Goal: Task Accomplishment & Management: Use online tool/utility

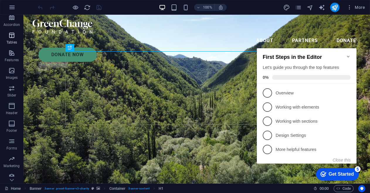
scroll to position [96, 0]
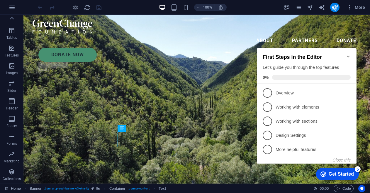
click at [348, 54] on icon "Minimize checklist" at bounding box center [348, 56] width 5 height 5
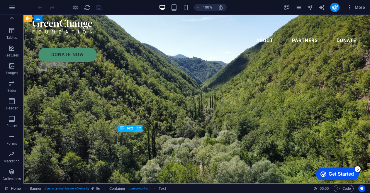
click at [140, 128] on icon at bounding box center [139, 128] width 3 height 6
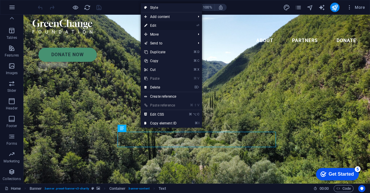
click at [175, 24] on link "⏎ Edit" at bounding box center [160, 25] width 39 height 9
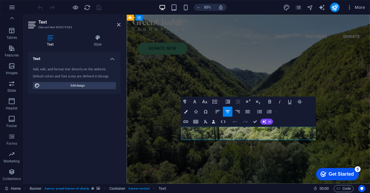
click at [188, 110] on button "Colors" at bounding box center [185, 112] width 9 height 10
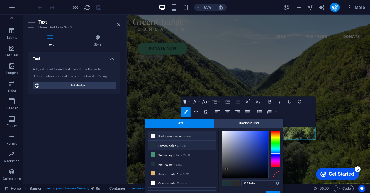
click at [193, 135] on li "Background color #fbfbfb" at bounding box center [181, 135] width 67 height 9
type input "#fbfbfb"
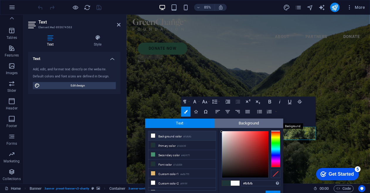
click at [254, 124] on span "Background" at bounding box center [249, 122] width 69 height 9
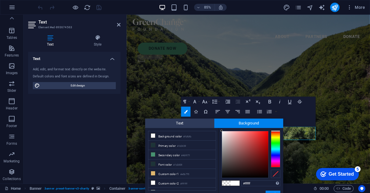
click at [228, 182] on span at bounding box center [226, 182] width 9 height 5
type input "rgba(0, 0, 0, 0)"
click at [270, 191] on button "Apply" at bounding box center [273, 193] width 15 height 7
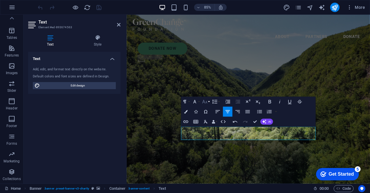
click at [207, 102] on icon "button" at bounding box center [205, 102] width 6 height 6
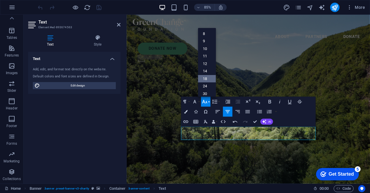
click at [208, 78] on link "18" at bounding box center [207, 79] width 18 height 8
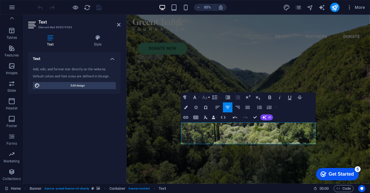
click at [205, 97] on icon "button" at bounding box center [205, 97] width 6 height 6
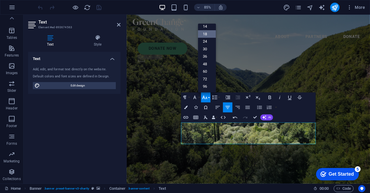
scroll to position [47, 0]
click at [208, 40] on link "24" at bounding box center [207, 42] width 18 height 8
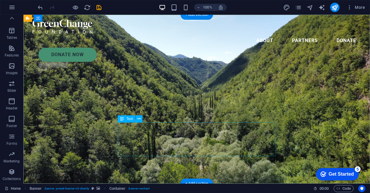
click at [138, 119] on icon at bounding box center [139, 119] width 3 height 6
click at [139, 119] on icon at bounding box center [139, 119] width 3 height 6
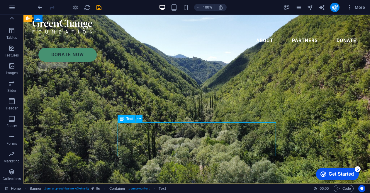
click at [121, 119] on icon at bounding box center [122, 118] width 4 height 7
click at [139, 119] on icon at bounding box center [139, 119] width 3 height 6
click at [138, 119] on icon at bounding box center [139, 119] width 3 height 6
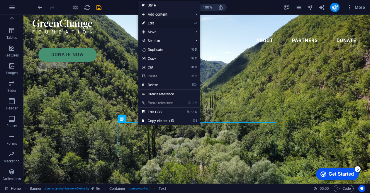
click at [165, 24] on link "⏎ Edit" at bounding box center [158, 23] width 39 height 9
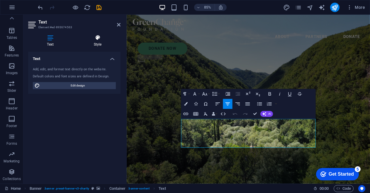
click at [98, 43] on h4 "Style" at bounding box center [98, 41] width 46 height 12
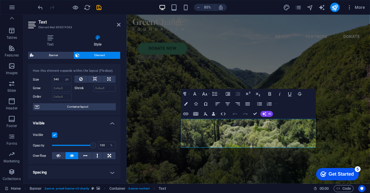
scroll to position [0, 0]
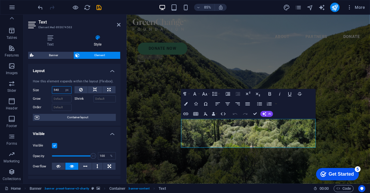
click at [59, 90] on input "540" at bounding box center [61, 89] width 19 height 7
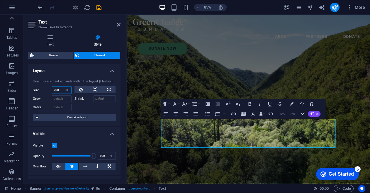
type input "700"
click at [85, 107] on div at bounding box center [96, 106] width 42 height 9
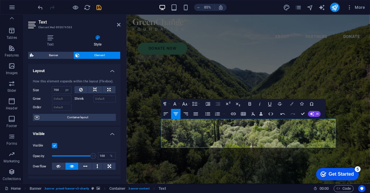
click at [292, 104] on icon "button" at bounding box center [292, 104] width 4 height 4
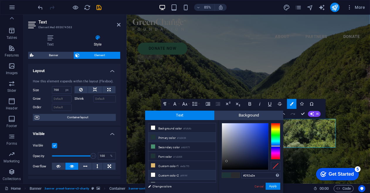
click at [190, 175] on li "Custom color 2 #ffffff" at bounding box center [181, 174] width 67 height 9
type input "#ffffff"
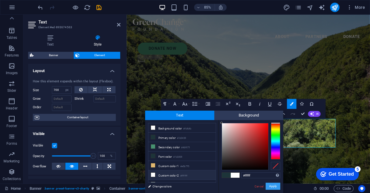
click at [276, 186] on button "Apply" at bounding box center [273, 185] width 15 height 7
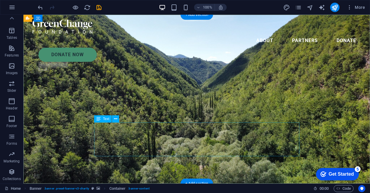
click at [116, 118] on icon at bounding box center [115, 119] width 3 height 6
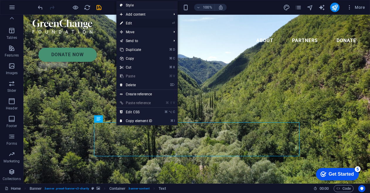
click at [153, 24] on link "⏎ Edit" at bounding box center [135, 23] width 39 height 9
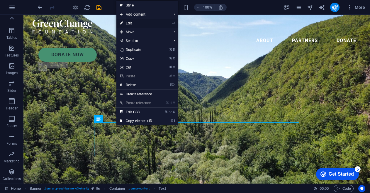
select select "px"
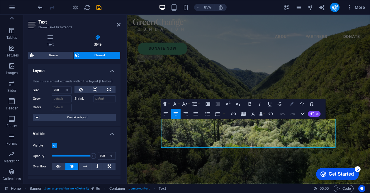
click at [293, 104] on icon "button" at bounding box center [292, 104] width 4 height 4
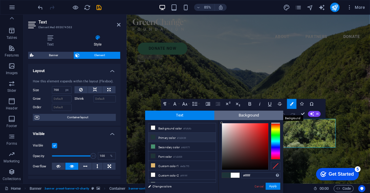
click at [253, 116] on span "Background" at bounding box center [249, 114] width 69 height 9
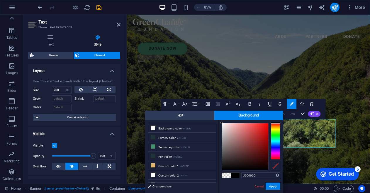
click at [227, 175] on span at bounding box center [226, 174] width 9 height 5
click at [274, 186] on button "Apply" at bounding box center [273, 185] width 15 height 7
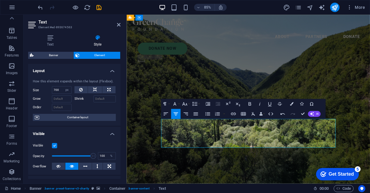
click at [293, 104] on icon "button" at bounding box center [292, 104] width 4 height 4
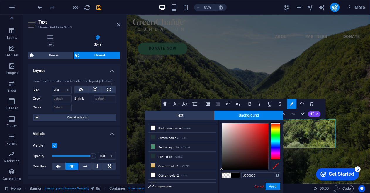
click at [227, 175] on span at bounding box center [226, 174] width 9 height 5
click at [274, 186] on button "Apply" at bounding box center [273, 185] width 15 height 7
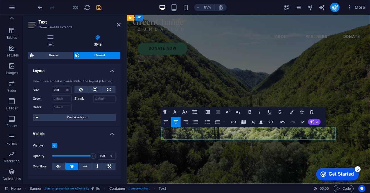
click at [293, 111] on icon "button" at bounding box center [292, 112] width 4 height 4
type input "#000000"
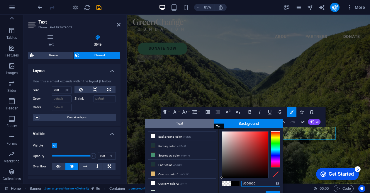
click at [190, 124] on span "Text" at bounding box center [179, 123] width 69 height 9
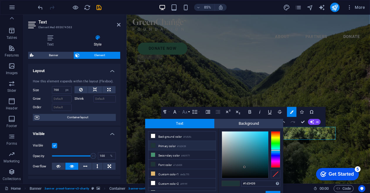
click at [187, 111] on icon "button" at bounding box center [185, 112] width 6 height 6
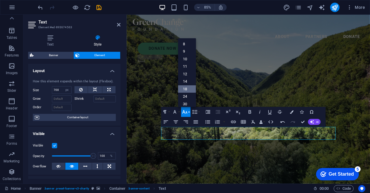
click at [188, 90] on link "18" at bounding box center [187, 89] width 18 height 8
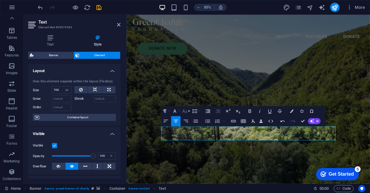
click at [188, 112] on icon "button" at bounding box center [185, 111] width 6 height 6
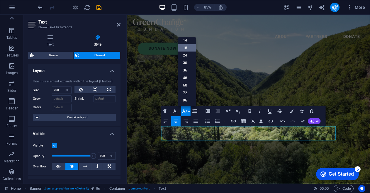
scroll to position [47, 0]
click at [188, 57] on link "24" at bounding box center [187, 56] width 18 height 8
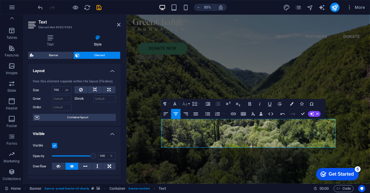
click at [188, 103] on button "Font Size" at bounding box center [185, 104] width 9 height 10
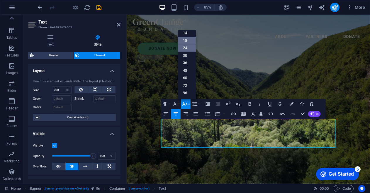
click at [187, 40] on link "18" at bounding box center [187, 41] width 18 height 8
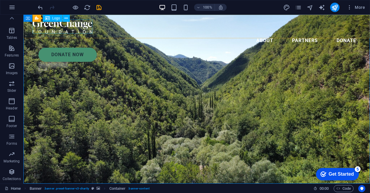
click at [80, 27] on div at bounding box center [197, 26] width 329 height 14
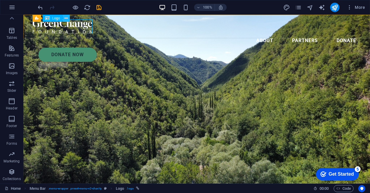
click at [65, 18] on icon at bounding box center [66, 18] width 3 height 6
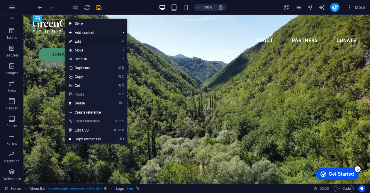
click at [89, 42] on link "⏎ Edit" at bounding box center [84, 41] width 39 height 9
select select "px"
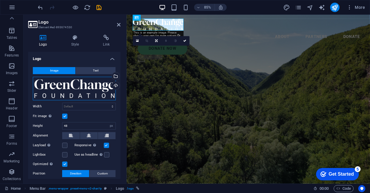
click at [88, 85] on div "Drag files here, click to choose files or select files from Files or our free s…" at bounding box center [74, 88] width 83 height 23
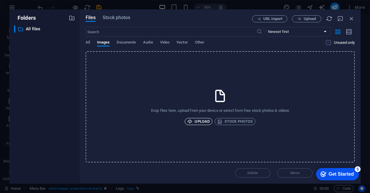
click at [202, 122] on span "Upload" at bounding box center [199, 121] width 22 height 7
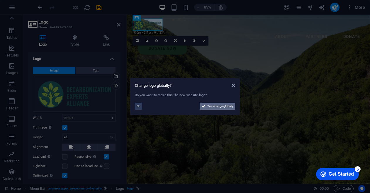
click at [225, 107] on span "Yes, change globally" at bounding box center [220, 105] width 26 height 7
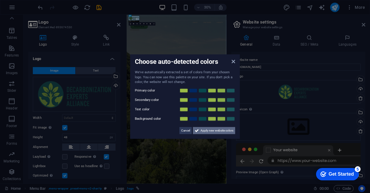
click at [223, 129] on span "Apply new website colors" at bounding box center [217, 129] width 33 height 7
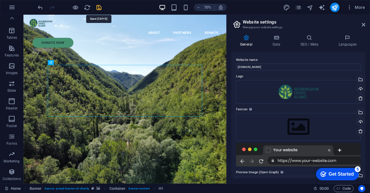
click at [102, 9] on icon "save" at bounding box center [99, 7] width 7 height 7
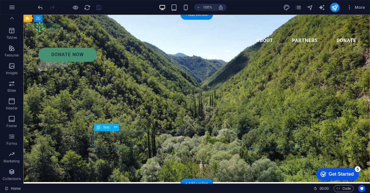
scroll to position [0, 0]
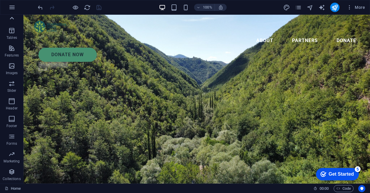
click at [12, 16] on icon at bounding box center [12, 18] width 8 height 8
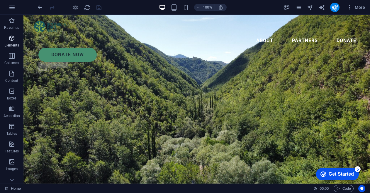
click at [12, 38] on icon "button" at bounding box center [11, 38] width 7 height 7
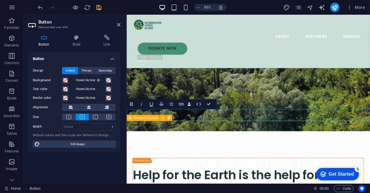
scroll to position [80, 0]
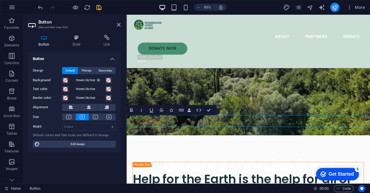
drag, startPoint x: 55, startPoint y: 123, endPoint x: 330, endPoint y: 6, distance: 298.6
click at [162, 136] on link "Button label" at bounding box center [158, 139] width 63 height 14
click at [159, 139] on link "Button label" at bounding box center [158, 139] width 63 height 14
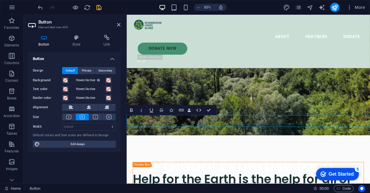
click at [159, 139] on link "Button label" at bounding box center [158, 139] width 63 height 14
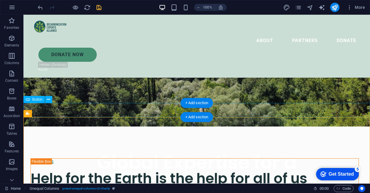
click at [73, 110] on div "Explore our work" at bounding box center [196, 110] width 347 height 14
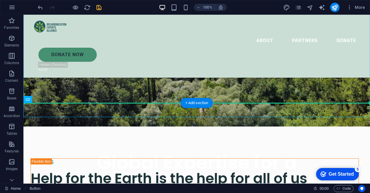
drag, startPoint x: 62, startPoint y: 114, endPoint x: 65, endPoint y: 88, distance: 26.4
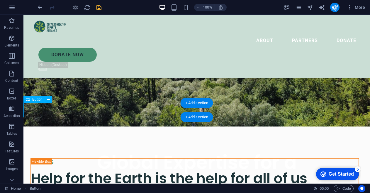
click at [60, 112] on div "Explore our work" at bounding box center [196, 110] width 347 height 14
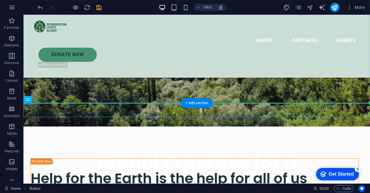
drag, startPoint x: 60, startPoint y: 112, endPoint x: 79, endPoint y: 94, distance: 25.6
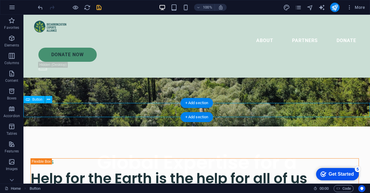
click at [85, 108] on div "Explore our work" at bounding box center [196, 110] width 347 height 14
click at [48, 100] on icon at bounding box center [48, 99] width 3 height 6
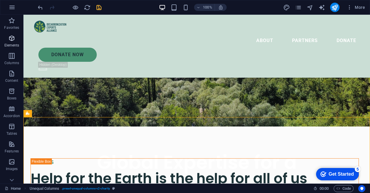
click at [14, 43] on p "Elements" at bounding box center [11, 45] width 15 height 5
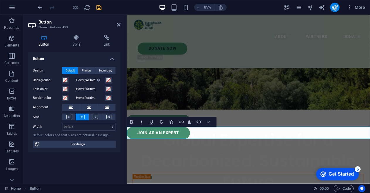
scroll to position [50, 0]
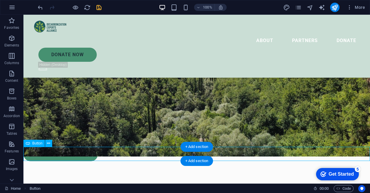
click at [85, 153] on div "join as an expert" at bounding box center [196, 154] width 347 height 14
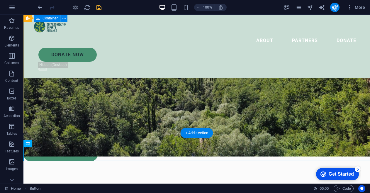
scroll to position [0, 0]
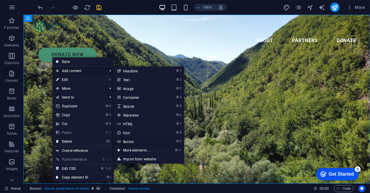
click at [139, 139] on link "⌘ 9 Button" at bounding box center [138, 141] width 48 height 9
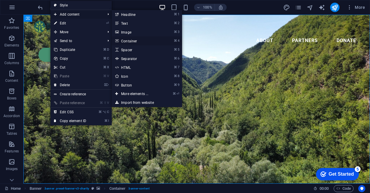
click at [136, 41] on link "⌘ 4 Container" at bounding box center [136, 40] width 48 height 9
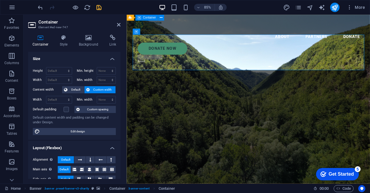
drag, startPoint x: 273, startPoint y: 47, endPoint x: 160, endPoint y: 147, distance: 150.3
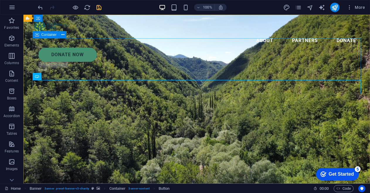
click at [50, 36] on span "Container" at bounding box center [48, 35] width 15 height 4
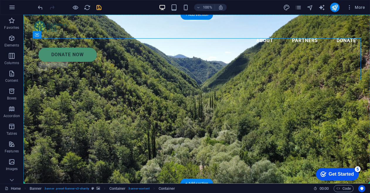
drag, startPoint x: 74, startPoint y: 51, endPoint x: 55, endPoint y: 156, distance: 106.8
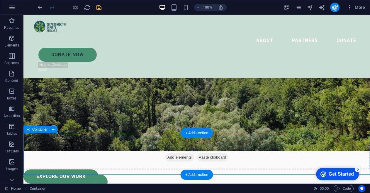
scroll to position [57, 0]
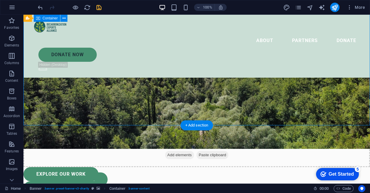
scroll to position [61, 0]
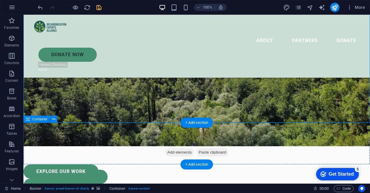
click at [123, 137] on div "Drop content here or Add elements Paste clipboard" at bounding box center [196, 143] width 347 height 42
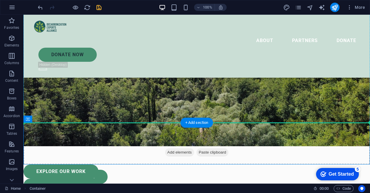
drag, startPoint x: 66, startPoint y: 134, endPoint x: 62, endPoint y: 101, distance: 33.4
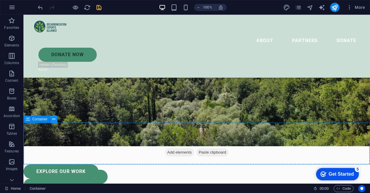
click at [54, 119] on icon at bounding box center [53, 119] width 3 height 6
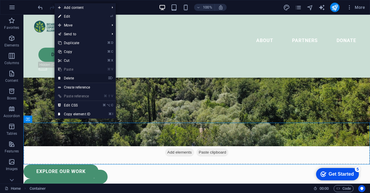
click at [79, 79] on link "⌦ Delete" at bounding box center [74, 78] width 39 height 9
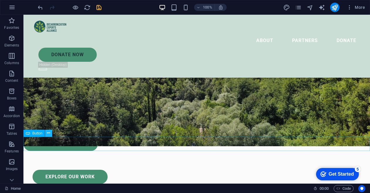
click at [48, 131] on icon at bounding box center [48, 133] width 3 height 6
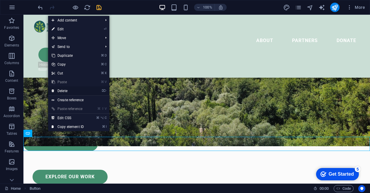
click at [78, 91] on link "⌦ Delete" at bounding box center [67, 90] width 39 height 9
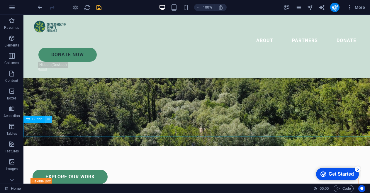
click at [49, 118] on icon at bounding box center [48, 119] width 3 height 6
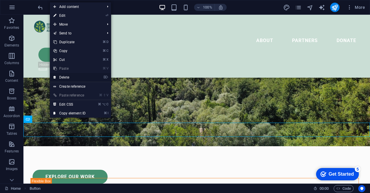
click at [84, 76] on link "⌦ Delete" at bounding box center [69, 77] width 39 height 9
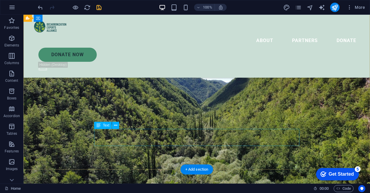
scroll to position [0, 0]
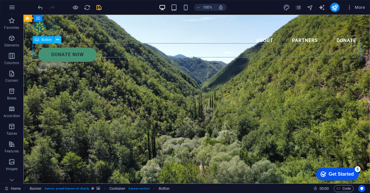
click at [58, 38] on icon at bounding box center [57, 40] width 3 height 6
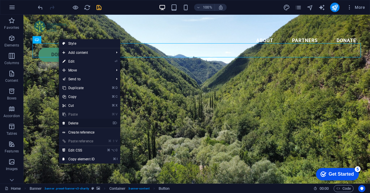
click at [81, 121] on link "⌦ Delete" at bounding box center [78, 123] width 39 height 9
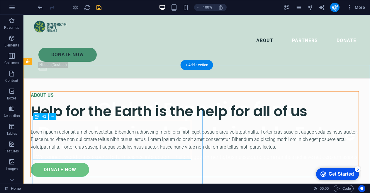
scroll to position [137, 0]
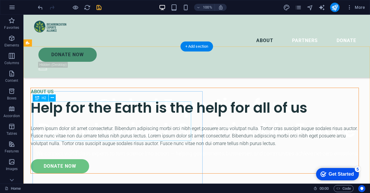
click at [90, 109] on div "Help for the Earth is the help for all of us" at bounding box center [195, 108] width 328 height 20
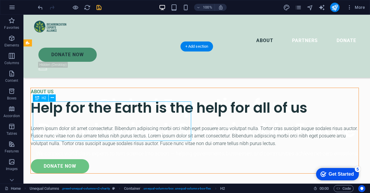
click at [90, 109] on div "Help for the Earth is the help for all of us" at bounding box center [195, 108] width 328 height 20
click at [90, 109] on div "Drag here to replace the existing content. Press “Ctrl” if you want to create a…" at bounding box center [196, 99] width 347 height 168
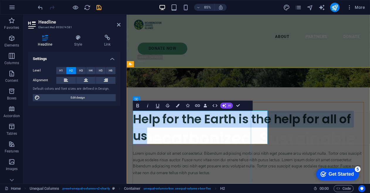
click at [170, 142] on h2 "Help for the Earth is the help for all of us" at bounding box center [270, 146] width 272 height 39
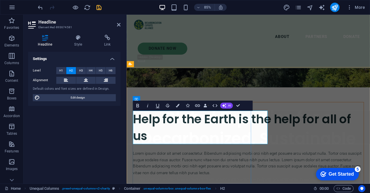
click at [170, 142] on h2 "Help for the Earth is the help for all of us" at bounding box center [270, 146] width 272 height 39
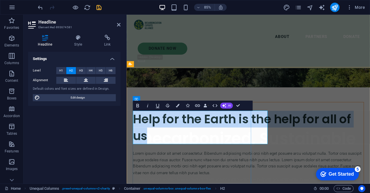
click at [170, 142] on h2 "Help for the Earth is the help for all of us" at bounding box center [270, 146] width 272 height 39
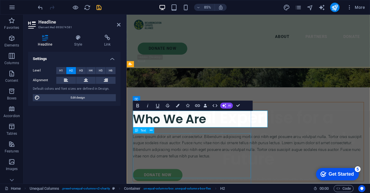
click at [171, 162] on div "Lorem ipsum dolor sit amet consectetur. Bibendum adipiscing morbi orci nibh ege…" at bounding box center [270, 169] width 272 height 30
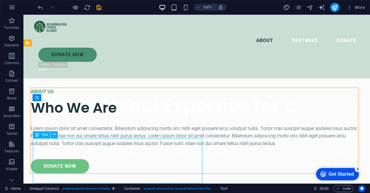
click at [155, 140] on div "Lorem ipsum dolor sit amet consectetur. Bibendum adipiscing morbi orci nibh ege…" at bounding box center [195, 135] width 328 height 23
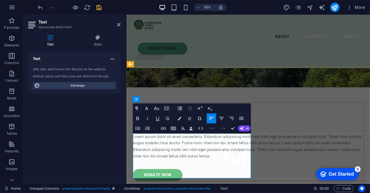
click at [179, 166] on p "Lorem ipsum dolor sit amet consectetur. Bibendum adipiscing morbi orci nibh ege…" at bounding box center [270, 169] width 272 height 30
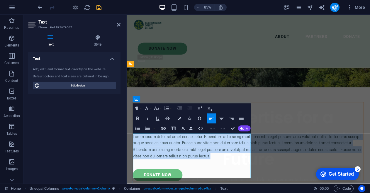
drag, startPoint x: 135, startPoint y: 157, endPoint x: 255, endPoint y: 204, distance: 128.7
click at [255, 184] on p "Lorem ipsum dolor sit amet consectetur. Bibendum adipiscing morbi orci nibh ege…" at bounding box center [270, 169] width 272 height 30
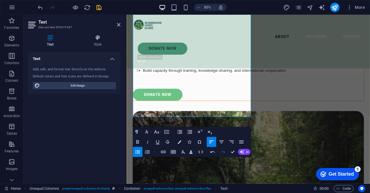
scroll to position [287, 0]
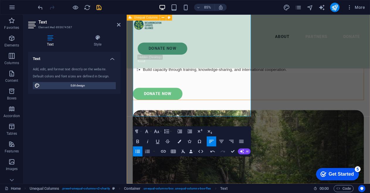
click at [308, 165] on div "ABOUT US Who We Are Mission We bridge global knowledge and national/sectoral ac…" at bounding box center [270, 189] width 286 height 526
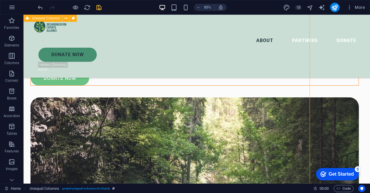
scroll to position [257, 0]
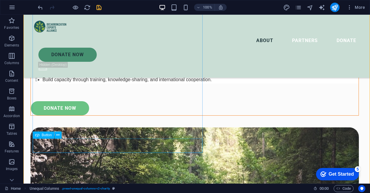
click at [76, 115] on div "donate now" at bounding box center [195, 108] width 328 height 14
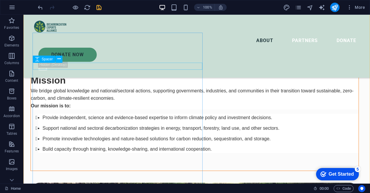
scroll to position [187, 0]
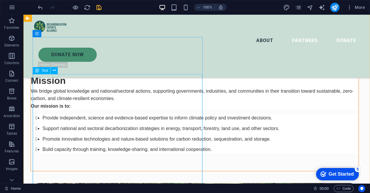
click at [45, 127] on div "Mission We bridge global knowledge and national/sectoral actions, supporting go…" at bounding box center [195, 113] width 328 height 79
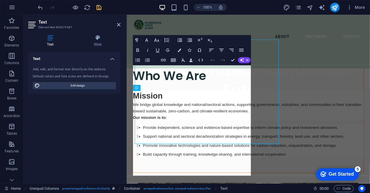
scroll to position [217, 0]
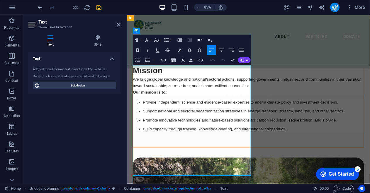
click at [146, 121] on li "Provide independent, science and evidence-based expertise to inform climate pol…" at bounding box center [276, 118] width 260 height 8
click at [139, 57] on icon "button" at bounding box center [138, 60] width 6 height 6
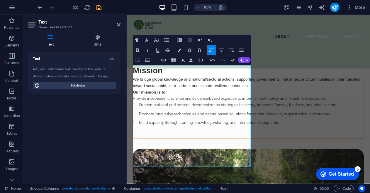
click at [139, 57] on icon "button" at bounding box center [138, 60] width 6 height 6
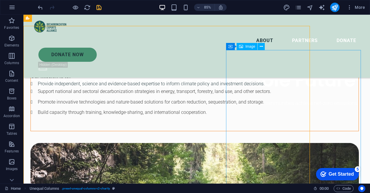
scroll to position [187, 0]
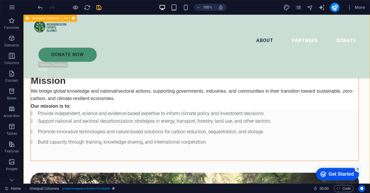
click at [97, 4] on div at bounding box center [70, 7] width 66 height 9
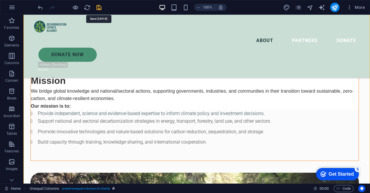
click at [99, 7] on icon "save" at bounding box center [99, 7] width 7 height 7
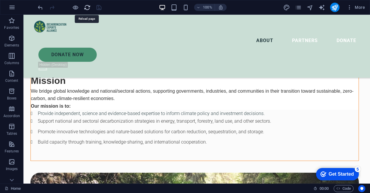
click at [88, 8] on icon "reload" at bounding box center [87, 7] width 7 height 7
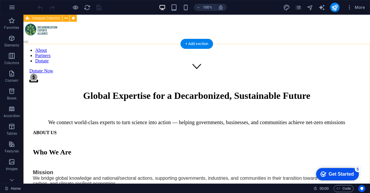
scroll to position [103, 0]
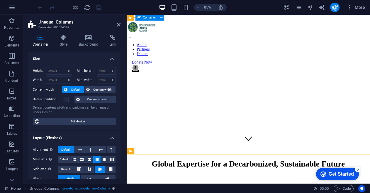
scroll to position [47, 0]
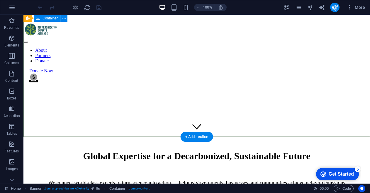
click at [111, 144] on div "Global Expertise for a Decarbonized, Sustainable Future We connect world-class …" at bounding box center [197, 167] width 342 height 46
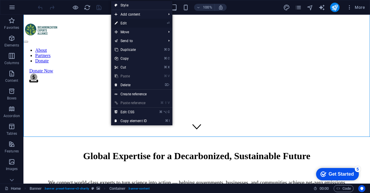
click at [131, 22] on link "⏎ Edit" at bounding box center [130, 23] width 39 height 9
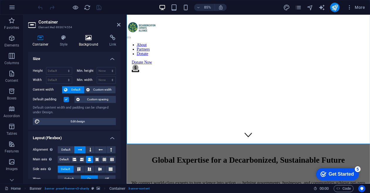
click at [92, 40] on h4 "Background" at bounding box center [90, 41] width 31 height 12
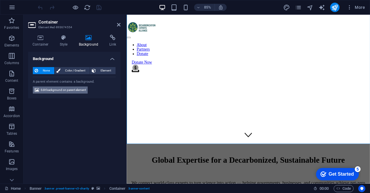
click at [80, 89] on span "Edit background on parent element" at bounding box center [63, 89] width 45 height 7
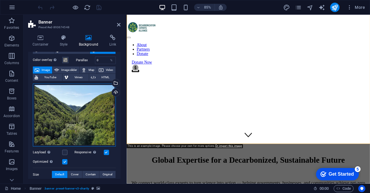
scroll to position [19, 0]
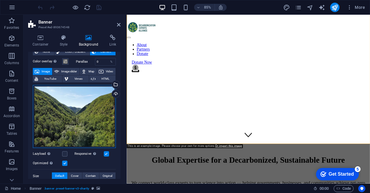
click at [74, 114] on div "Drag files here, click to choose files or select files from Files or our free s…" at bounding box center [74, 116] width 83 height 63
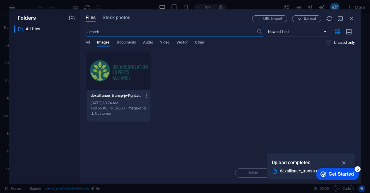
scroll to position [259, 0]
click at [352, 18] on icon "button" at bounding box center [352, 18] width 6 height 6
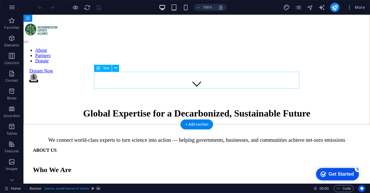
scroll to position [0, 0]
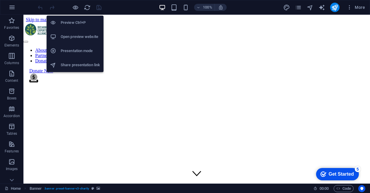
click at [82, 36] on h6 "Open preview website" at bounding box center [80, 36] width 39 height 7
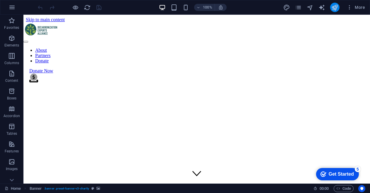
click at [335, 9] on icon "publish" at bounding box center [335, 7] width 7 height 7
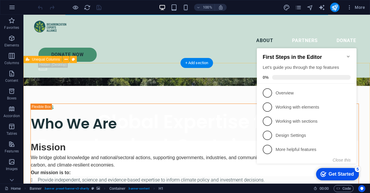
scroll to position [125, 0]
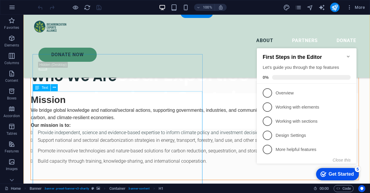
scroll to position [180, 0]
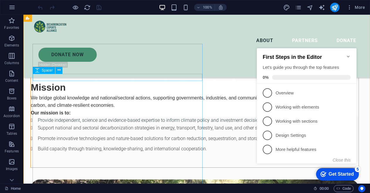
click at [90, 76] on div at bounding box center [195, 77] width 328 height 7
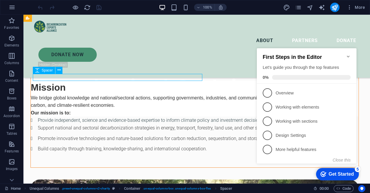
click at [92, 77] on div at bounding box center [195, 77] width 328 height 7
select select "px"
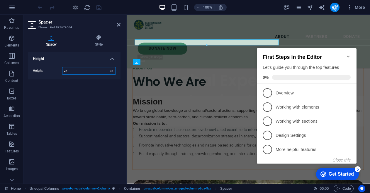
scroll to position [210, 0]
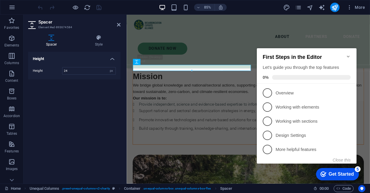
click at [349, 54] on icon "Minimize checklist" at bounding box center [348, 56] width 5 height 5
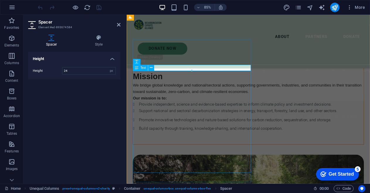
click at [162, 83] on div "Mission We bridge global knowledge and national/sectoral actions, supporting go…" at bounding box center [270, 117] width 272 height 72
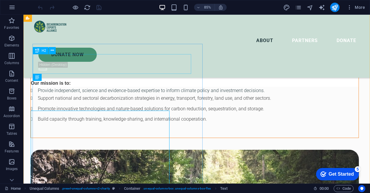
scroll to position [180, 0]
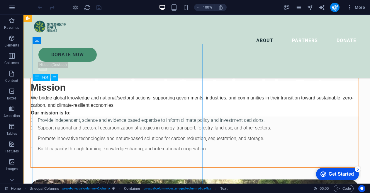
click at [72, 83] on div "Mission We bridge global knowledge and national/sectoral actions, supporting go…" at bounding box center [195, 117] width 328 height 72
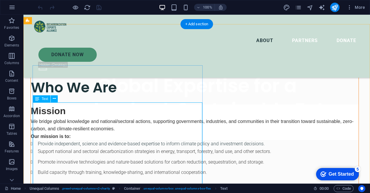
scroll to position [159, 0]
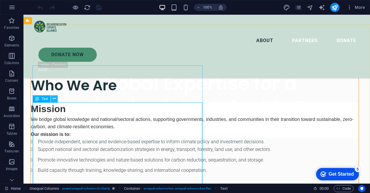
click at [55, 99] on icon at bounding box center [54, 98] width 3 height 6
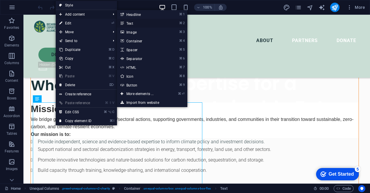
click at [135, 24] on link "⌘ 2 Text" at bounding box center [141, 23] width 48 height 9
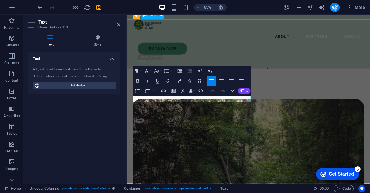
scroll to position [300, 0]
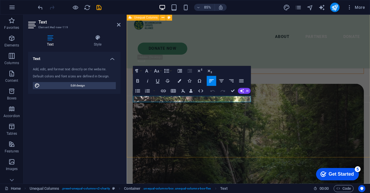
click at [236, 152] on div "ABOUT US Who We Are Mission We bridge global knowledge and national/sectoral ac…" at bounding box center [270, 166] width 286 height 509
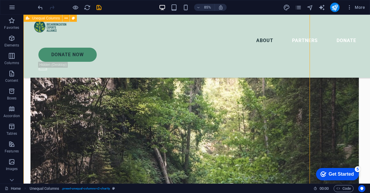
scroll to position [263, 0]
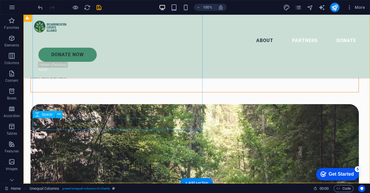
click at [102, 92] on div at bounding box center [195, 86] width 328 height 12
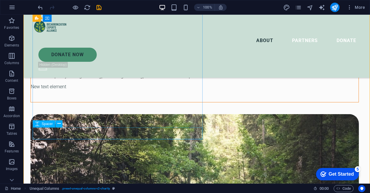
scroll to position [250, 0]
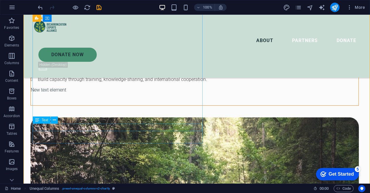
click at [80, 94] on div "New text element" at bounding box center [195, 90] width 328 height 8
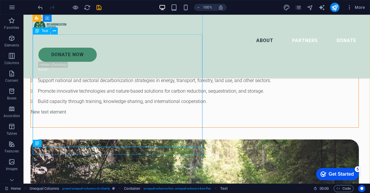
scroll to position [226, 0]
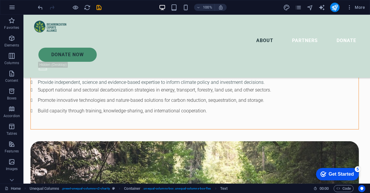
drag, startPoint x: 60, startPoint y: 159, endPoint x: 40, endPoint y: 77, distance: 84.1
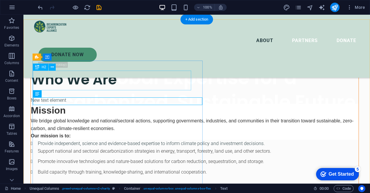
scroll to position [161, 0]
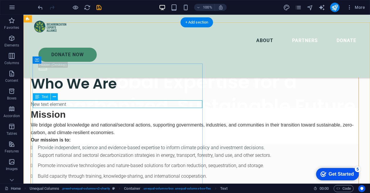
click at [51, 104] on div "New text element" at bounding box center [195, 104] width 328 height 8
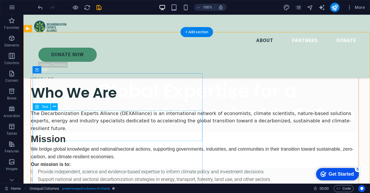
scroll to position [151, 0]
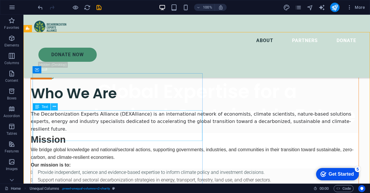
click at [55, 108] on icon at bounding box center [54, 106] width 3 height 6
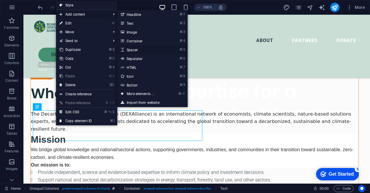
click at [145, 52] on link "⌘ 5 Spacer" at bounding box center [141, 49] width 48 height 9
select select "px"
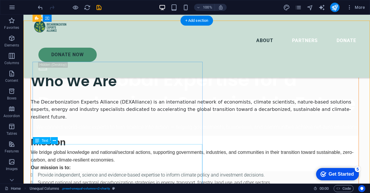
scroll to position [163, 0]
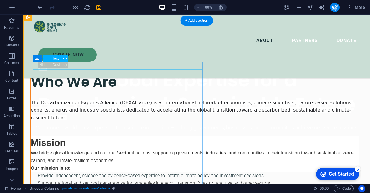
click at [136, 64] on div "ABOUT US" at bounding box center [195, 66] width 328 height 8
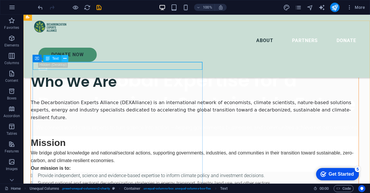
click at [65, 59] on icon at bounding box center [64, 58] width 3 height 6
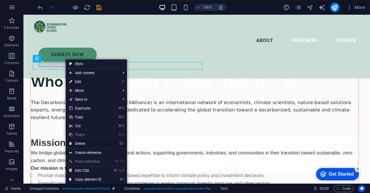
click at [94, 142] on link "⌦ Delete" at bounding box center [85, 143] width 39 height 9
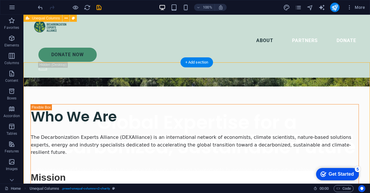
scroll to position [119, 0]
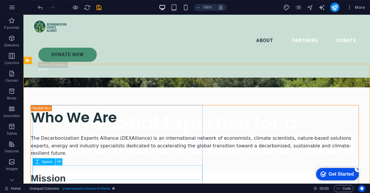
click at [60, 163] on icon at bounding box center [59, 161] width 3 height 6
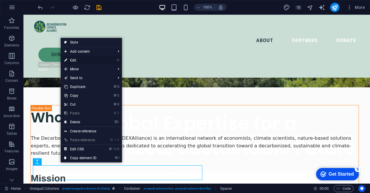
click at [85, 60] on link "⏎ Edit" at bounding box center [80, 60] width 39 height 9
select select "px"
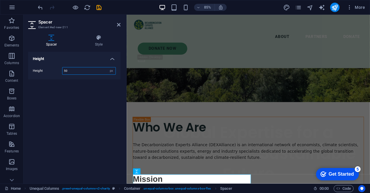
click at [84, 70] on input "50" at bounding box center [89, 70] width 53 height 7
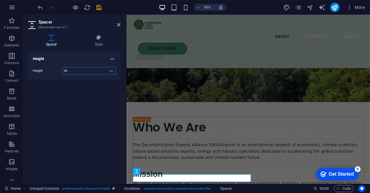
type input "30"
click at [101, 115] on div "Height Height 30 px rem vh vw" at bounding box center [74, 115] width 92 height 127
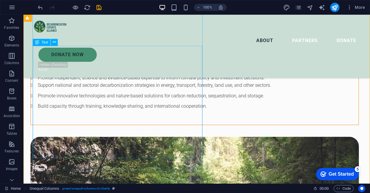
scroll to position [248, 0]
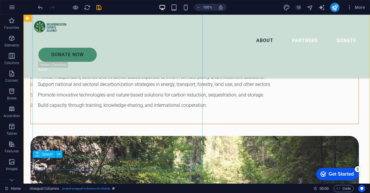
click at [66, 124] on div at bounding box center [195, 118] width 328 height 12
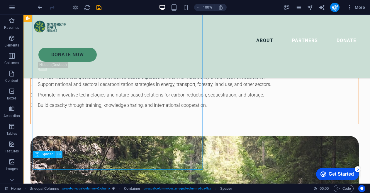
click at [60, 155] on icon at bounding box center [59, 154] width 3 height 6
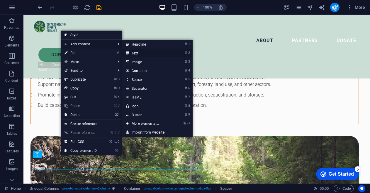
click at [136, 52] on link "⌘ 2 Text" at bounding box center [146, 52] width 48 height 9
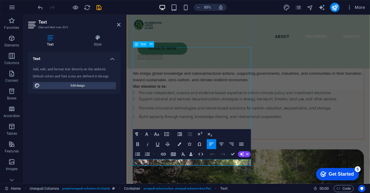
scroll to position [277, 0]
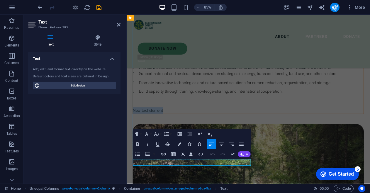
click at [183, 131] on p "New text element" at bounding box center [270, 128] width 272 height 8
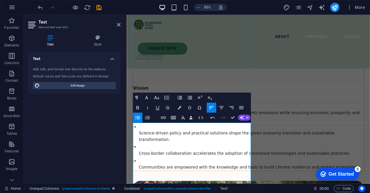
scroll to position [337, 0]
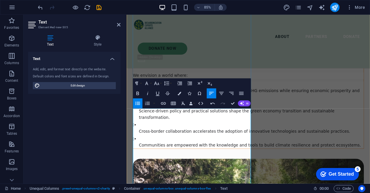
click at [164, 115] on p "All countries and regions achieve net-zero or negative GHG emissions while ensu…" at bounding box center [273, 107] width 265 height 15
click at [161, 116] on li "All countries and regions achieve net-zero or negative GHG emissions while ensu…" at bounding box center [273, 104] width 265 height 23
click at [139, 102] on icon "button" at bounding box center [137, 103] width 5 height 3
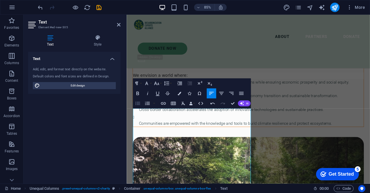
click at [139, 102] on icon "button" at bounding box center [137, 103] width 5 height 3
click at [154, 114] on p "Science-driven policy and practical solutions shape the green economy transitio…" at bounding box center [273, 110] width 265 height 8
click at [153, 114] on li "Science-driven policy and practical solutions shape the green economy transitio…" at bounding box center [273, 106] width 265 height 15
click at [139, 100] on icon "button" at bounding box center [138, 103] width 6 height 6
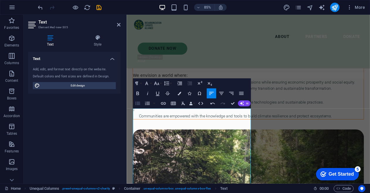
click at [139, 100] on icon "button" at bounding box center [138, 103] width 6 height 6
click at [154, 121] on li "Cross-border collaboration accelerates the adoption of innovative technologies …" at bounding box center [273, 113] width 265 height 15
click at [138, 100] on icon "button" at bounding box center [138, 103] width 6 height 6
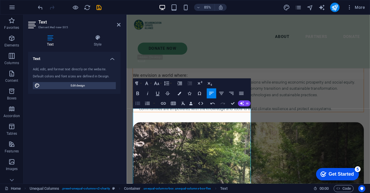
click at [138, 100] on icon "button" at bounding box center [138, 103] width 6 height 6
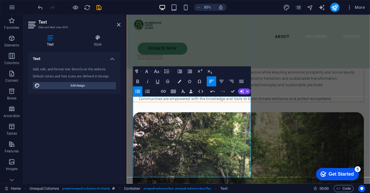
scroll to position [357, 0]
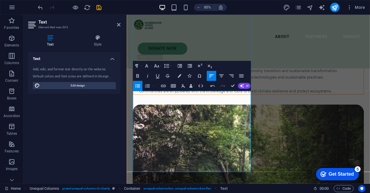
click at [161, 108] on li "Communities are empowered with the knowledge and tools to build climate resilie…" at bounding box center [273, 100] width 265 height 15
click at [140, 83] on icon "button" at bounding box center [138, 86] width 6 height 6
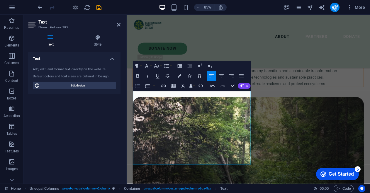
click at [140, 83] on icon "button" at bounding box center [138, 86] width 6 height 6
click at [325, 159] on div "Who We Are The Decarbonization Experts Alliance (DEXAlliance) is an internation…" at bounding box center [270, 145] width 286 height 581
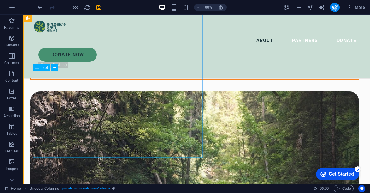
scroll to position [343, 0]
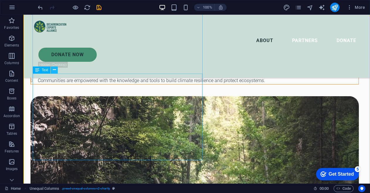
click at [55, 70] on icon at bounding box center [54, 70] width 3 height 6
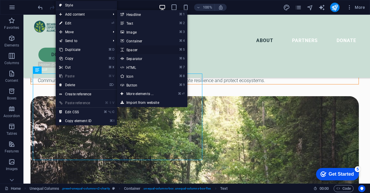
click at [141, 48] on link "⌘ 5 Spacer" at bounding box center [141, 49] width 48 height 9
select select "px"
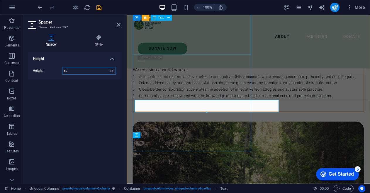
scroll to position [388, 0]
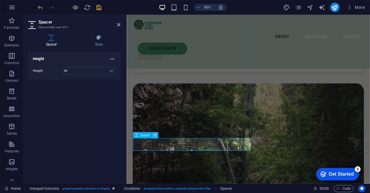
click at [156, 135] on icon at bounding box center [155, 134] width 3 height 5
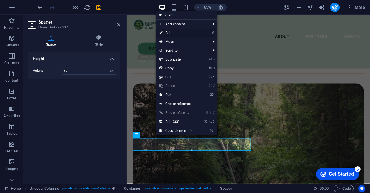
click at [197, 31] on li "⏎ Edit" at bounding box center [186, 32] width 61 height 9
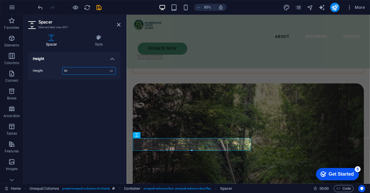
click at [69, 71] on input "50" at bounding box center [89, 70] width 53 height 7
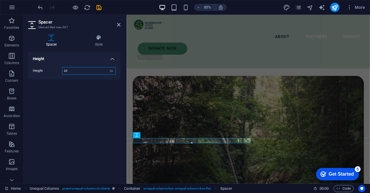
type input "2"
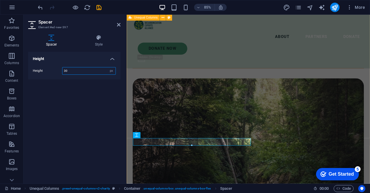
type input "30"
click at [162, 186] on div "Who We Are The Decarbonization Experts Alliance (DEXAlliance) is an internation…" at bounding box center [270, 120] width 286 height 590
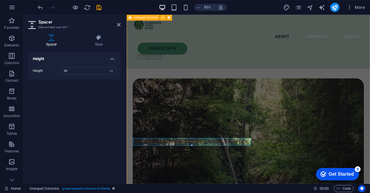
scroll to position [343, 0]
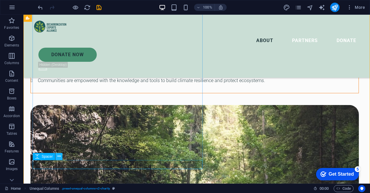
click at [60, 156] on icon at bounding box center [59, 156] width 3 height 6
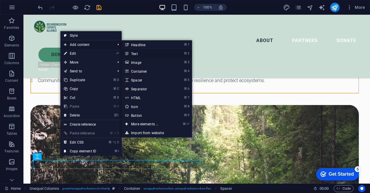
click at [137, 52] on link "⌘ 2 Text" at bounding box center [146, 53] width 48 height 9
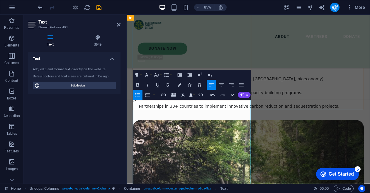
scroll to position [447, 0]
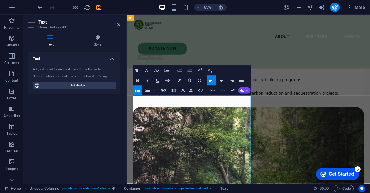
click at [161, 63] on p "10+ national decarbonization pathways developed and adopted by governments." at bounding box center [273, 59] width 265 height 8
click at [139, 89] on icon "button" at bounding box center [137, 90] width 5 height 3
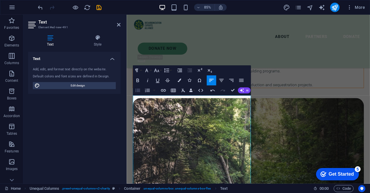
click at [139, 89] on icon "button" at bounding box center [137, 90] width 5 height 3
click at [159, 68] on p "50+ sectoral studies in priority areas (energy, transport, AFOLU, bioeconomy)." at bounding box center [273, 65] width 265 height 8
click at [137, 87] on icon "button" at bounding box center [138, 90] width 6 height 6
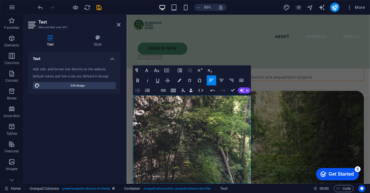
click at [137, 87] on icon "button" at bounding box center [138, 90] width 6 height 6
click at [155, 76] on p "100+ experts trained annually through DEXAlliance's capacity-building programs." at bounding box center [273, 72] width 265 height 8
click at [138, 87] on icon "button" at bounding box center [138, 90] width 6 height 6
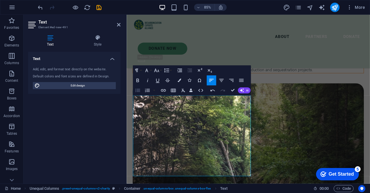
click at [138, 87] on icon "button" at bounding box center [138, 90] width 6 height 6
click at [153, 84] on p "Partnerships in 30+ countries to implement innovative carbon reduction and sequ…" at bounding box center [273, 80] width 265 height 8
click at [139, 87] on icon "button" at bounding box center [138, 90] width 6 height 6
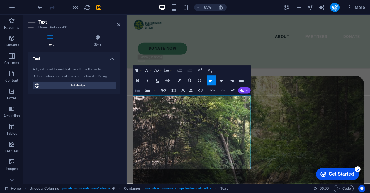
click at [139, 87] on icon "button" at bounding box center [138, 90] width 6 height 6
click at [302, 155] on div "Who We Are The Decarbonization Experts Alliance (DEXAlliance) is an internation…" at bounding box center [270, 89] width 286 height 646
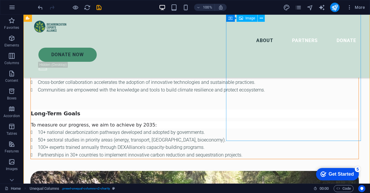
scroll to position [333, 0]
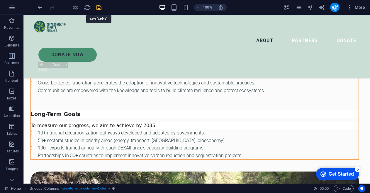
click at [98, 9] on icon "save" at bounding box center [99, 7] width 7 height 7
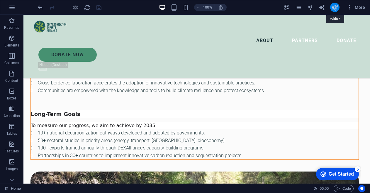
click at [336, 7] on icon "publish" at bounding box center [335, 7] width 7 height 7
